Goal: Task Accomplishment & Management: Use online tool/utility

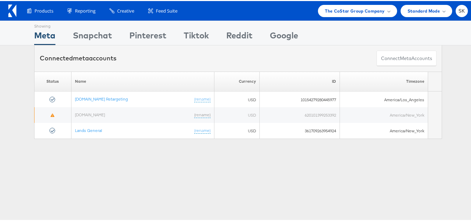
click at [11, 12] on icon at bounding box center [12, 9] width 8 height 13
click at [348, 16] on div "The CoStar Group Company" at bounding box center [357, 10] width 79 height 12
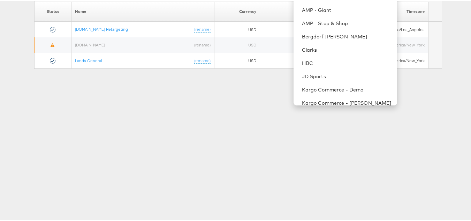
scroll to position [8, 0]
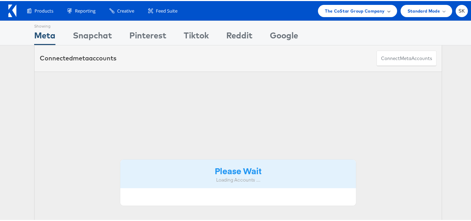
click at [352, 11] on span "The CoStar Group Company" at bounding box center [355, 9] width 60 height 7
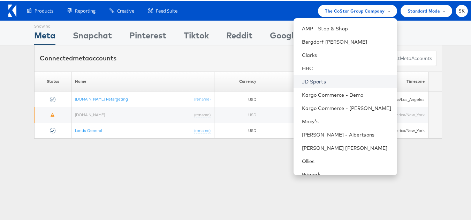
scroll to position [100, 0]
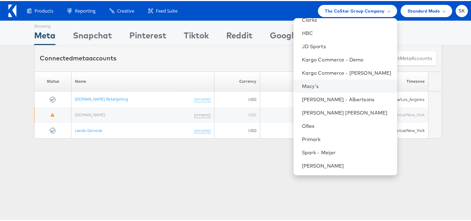
click at [305, 81] on li "Macy's" at bounding box center [344, 84] width 103 height 13
click at [438, 174] on div "Showing Meta Showing Snapchat Showing Pinterest Showing Tiktok Showing Reddit S…" at bounding box center [238, 194] width 476 height 348
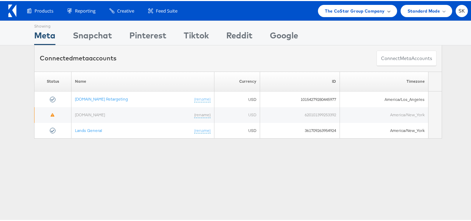
click at [347, 9] on span "The CoStar Group Company" at bounding box center [355, 9] width 60 height 7
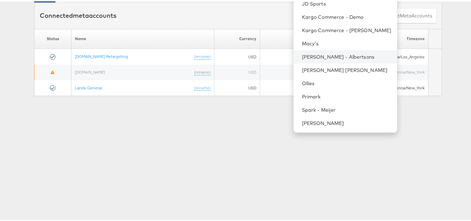
scroll to position [0, 0]
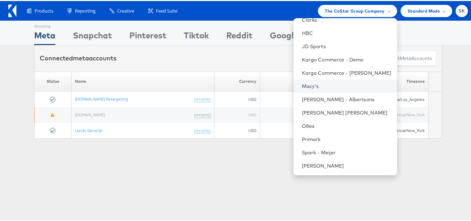
click at [304, 86] on link "Macy's" at bounding box center [347, 85] width 90 height 7
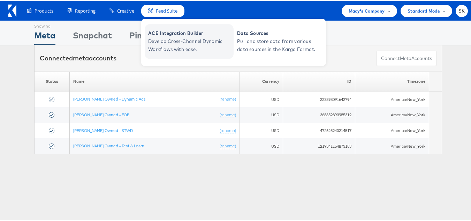
click at [165, 41] on span "Develop Cross-Channel Dynamic Workflows with ease." at bounding box center [190, 44] width 84 height 16
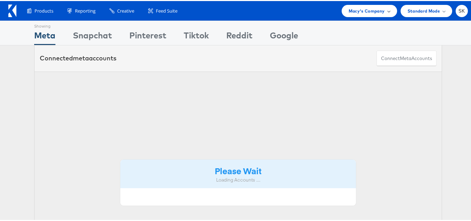
click at [390, 10] on div "Macy's Company" at bounding box center [368, 10] width 55 height 12
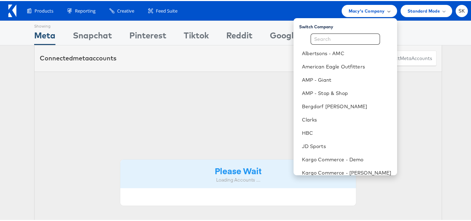
click at [372, 7] on span "Macy's Company" at bounding box center [366, 9] width 36 height 7
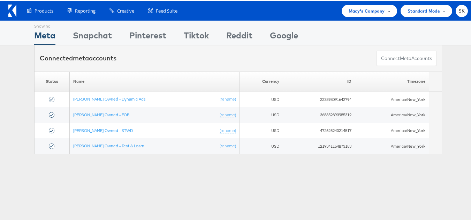
click at [367, 8] on span "Macy's Company" at bounding box center [366, 9] width 36 height 7
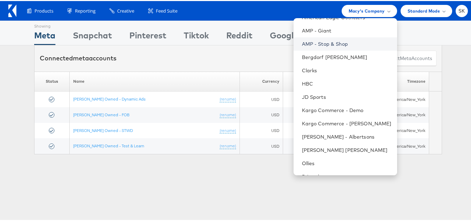
scroll to position [100, 0]
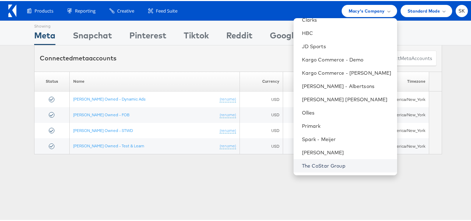
click at [316, 162] on link "The CoStar Group" at bounding box center [347, 164] width 90 height 7
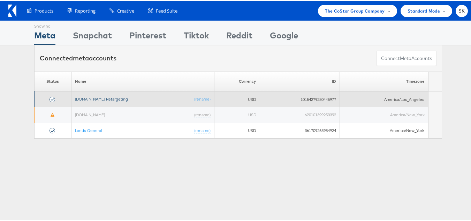
click at [105, 98] on link "[DOMAIN_NAME] Retargeting" at bounding box center [101, 97] width 53 height 5
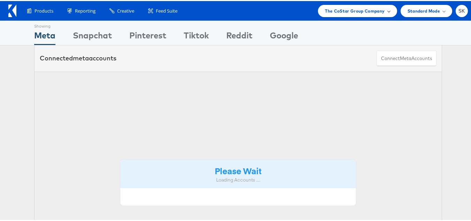
click at [368, 12] on span "The CoStar Group Company" at bounding box center [355, 9] width 60 height 7
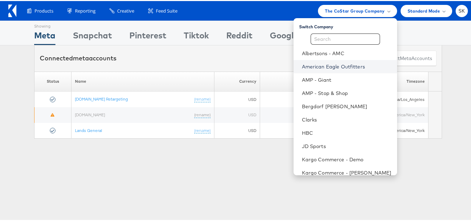
click at [327, 66] on link "American Eagle Outfitters" at bounding box center [347, 65] width 90 height 7
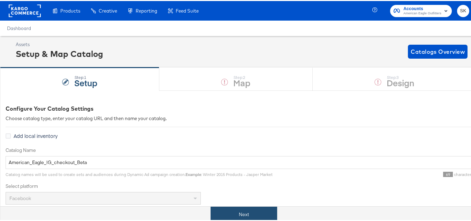
click at [260, 215] on button "Next" at bounding box center [243, 213] width 67 height 16
click at [250, 209] on button "Next" at bounding box center [243, 213] width 67 height 16
